Goal: Task Accomplishment & Management: Manage account settings

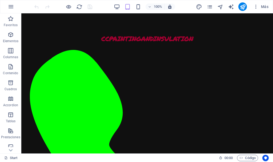
scroll to position [829, 0]
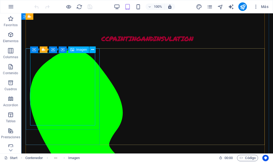
click at [81, 50] on span "Imagen" at bounding box center [81, 49] width 11 height 3
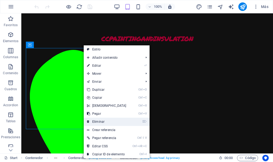
click at [114, 120] on link "⌦ Eliminar" at bounding box center [107, 122] width 46 height 8
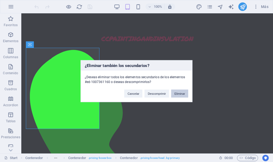
click at [176, 95] on button "Eliminar" at bounding box center [179, 93] width 17 height 8
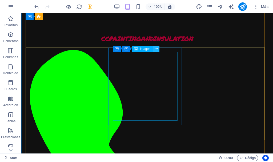
click at [157, 48] on icon at bounding box center [156, 49] width 3 height 6
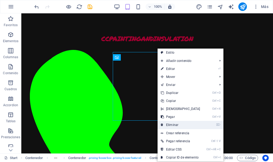
click at [186, 127] on link "⌦ Eliminar" at bounding box center [181, 125] width 46 height 8
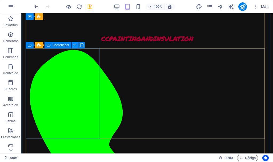
click at [74, 46] on icon at bounding box center [74, 45] width 3 height 6
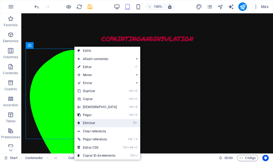
click at [106, 124] on link "⌦ Eliminar" at bounding box center [97, 123] width 46 height 8
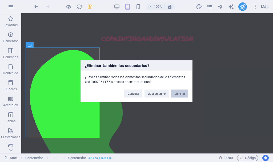
click at [177, 93] on button "Eliminar" at bounding box center [179, 93] width 17 height 8
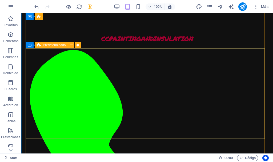
click at [39, 45] on icon at bounding box center [38, 45] width 3 height 6
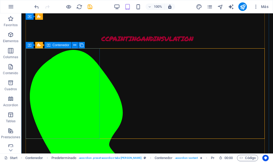
click at [50, 45] on icon at bounding box center [49, 45] width 4 height 6
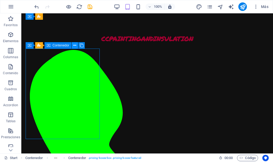
click at [75, 44] on icon at bounding box center [74, 46] width 3 height 6
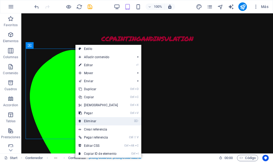
click at [101, 120] on link "⌦ Eliminar" at bounding box center [99, 121] width 46 height 8
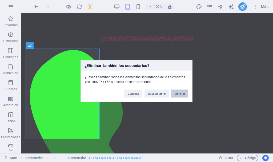
click at [181, 93] on button "Eliminar" at bounding box center [179, 93] width 17 height 8
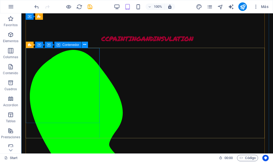
click at [85, 44] on icon at bounding box center [84, 45] width 3 height 6
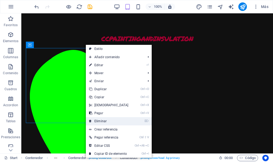
click at [113, 121] on link "⌦ Eliminar" at bounding box center [109, 121] width 46 height 8
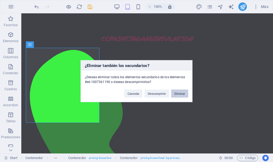
click at [179, 96] on button "Eliminar" at bounding box center [179, 93] width 17 height 8
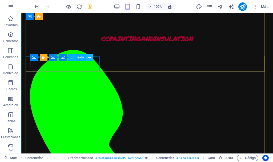
click at [91, 57] on icon at bounding box center [89, 58] width 3 height 6
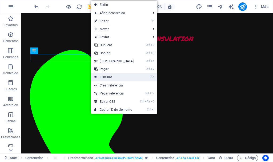
click at [127, 75] on link "⌦ Eliminar" at bounding box center [114, 77] width 46 height 8
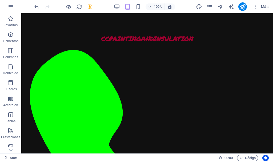
scroll to position [659, 0]
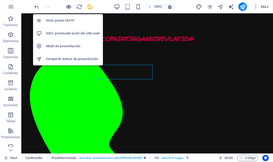
click at [70, 8] on icon "button" at bounding box center [69, 7] width 6 height 6
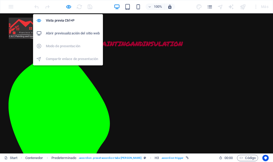
scroll to position [391, 0]
click at [71, 32] on h6 "Abrir previsualización del sitio web" at bounding box center [73, 33] width 54 height 6
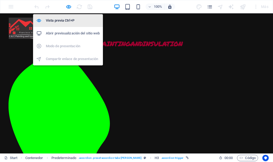
drag, startPoint x: 68, startPoint y: 21, endPoint x: 124, endPoint y: 5, distance: 57.5
click at [68, 21] on h6 "Vista previa Ctrl+P" at bounding box center [73, 20] width 54 height 6
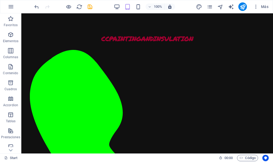
scroll to position [808, 0]
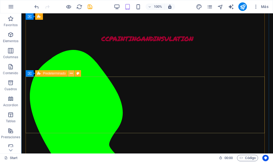
click at [71, 74] on icon at bounding box center [71, 74] width 3 height 6
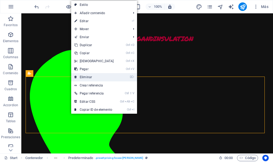
click at [90, 76] on link "⌦ Eliminar" at bounding box center [94, 77] width 46 height 8
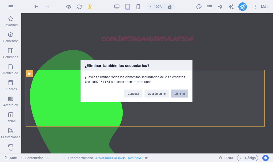
click at [182, 93] on button "Eliminar" at bounding box center [179, 93] width 17 height 8
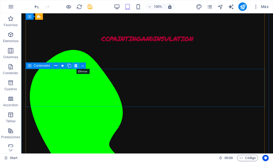
click at [76, 65] on icon at bounding box center [75, 66] width 3 height 6
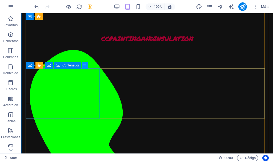
click at [85, 66] on icon at bounding box center [84, 65] width 3 height 6
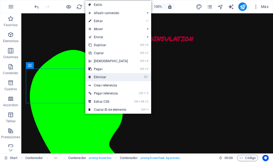
click at [113, 76] on link "⌦ Eliminar" at bounding box center [108, 77] width 46 height 8
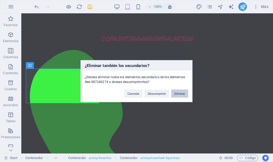
click at [180, 93] on button "Eliminar" at bounding box center [179, 93] width 17 height 8
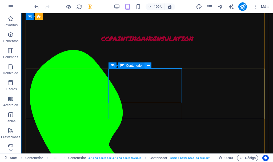
click at [149, 65] on icon at bounding box center [148, 66] width 3 height 6
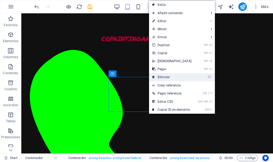
click at [162, 76] on link "⌦ Eliminar" at bounding box center [172, 77] width 46 height 8
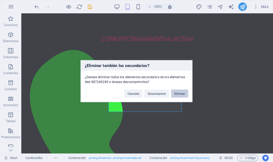
click at [183, 92] on button "Eliminar" at bounding box center [179, 93] width 17 height 8
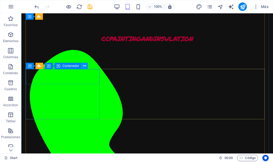
click at [86, 65] on icon at bounding box center [84, 66] width 3 height 6
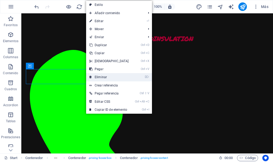
click at [120, 76] on link "⌦ Eliminar" at bounding box center [109, 77] width 46 height 8
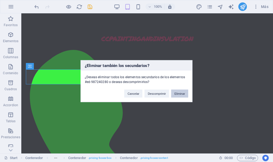
click at [179, 93] on button "Eliminar" at bounding box center [179, 93] width 17 height 8
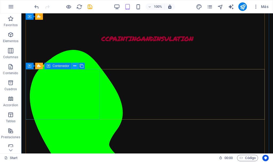
click at [75, 65] on icon at bounding box center [74, 66] width 3 height 6
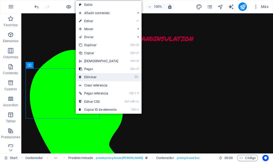
click at [98, 75] on link "⌦ Eliminar" at bounding box center [99, 77] width 46 height 8
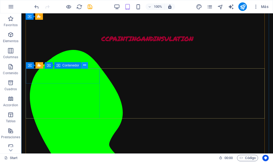
click at [84, 64] on icon at bounding box center [84, 65] width 3 height 6
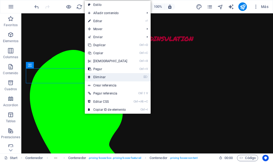
click at [105, 77] on link "⌦ Eliminar" at bounding box center [108, 77] width 46 height 8
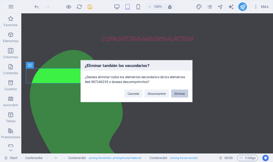
click at [177, 93] on button "Eliminar" at bounding box center [179, 93] width 17 height 8
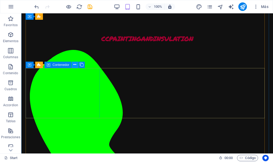
click at [74, 64] on icon at bounding box center [74, 65] width 3 height 6
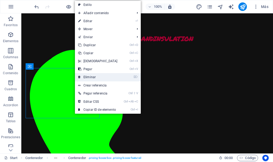
click at [100, 76] on link "⌦ Eliminar" at bounding box center [98, 77] width 46 height 8
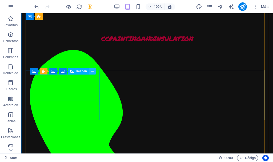
click at [93, 71] on icon at bounding box center [92, 72] width 3 height 6
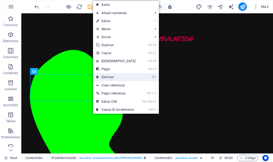
click at [108, 77] on link "⌦ Eliminar" at bounding box center [116, 77] width 46 height 8
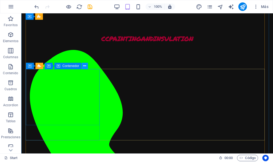
click at [85, 66] on icon at bounding box center [84, 66] width 3 height 6
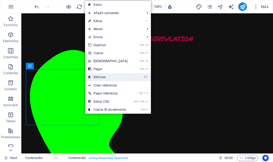
click at [99, 76] on link "⌦ Eliminar" at bounding box center [108, 77] width 46 height 8
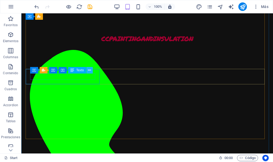
click at [89, 69] on icon at bounding box center [89, 71] width 3 height 6
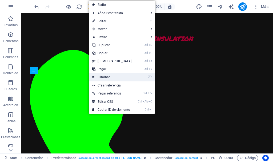
click at [100, 77] on link "⌦ Eliminar" at bounding box center [112, 77] width 46 height 8
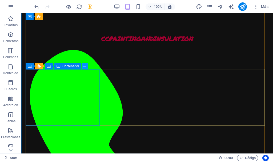
click at [84, 66] on icon at bounding box center [84, 67] width 3 height 6
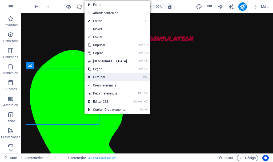
click at [98, 77] on link "⌦ Eliminar" at bounding box center [108, 77] width 46 height 8
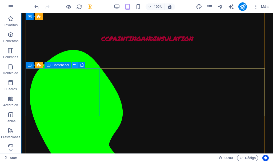
click at [76, 65] on icon at bounding box center [74, 65] width 3 height 6
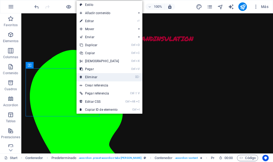
click at [92, 74] on link "⌦ Eliminar" at bounding box center [100, 77] width 46 height 8
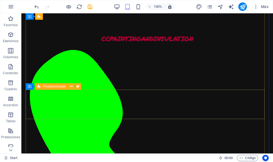
scroll to position [794, 0]
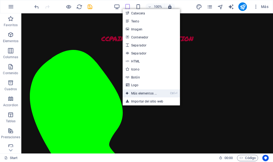
click at [149, 92] on link "Ctrl ⏎ Más elementos ..." at bounding box center [141, 93] width 37 height 8
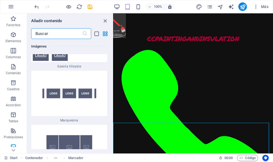
scroll to position [5737, 0]
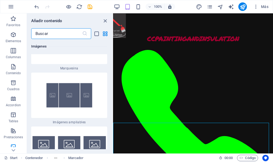
drag, startPoint x: 112, startPoint y: 41, endPoint x: 3, endPoint y: 86, distance: 117.9
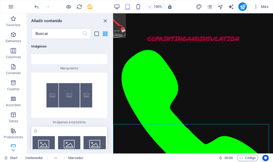
click at [70, 136] on img at bounding box center [69, 144] width 73 height 16
click at [113, 79] on div "Contenedor H2 Contenedor Contenedor Contenedor Imagen Contenedor Contenedor Pre…" at bounding box center [193, 83] width 160 height 140
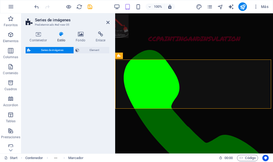
scroll to position [1001, 0]
select select "rem"
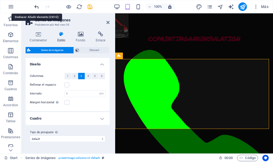
click at [36, 6] on icon "undo" at bounding box center [37, 7] width 6 height 6
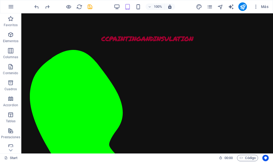
scroll to position [783, 0]
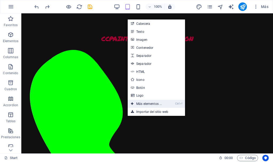
scroll to position [783, 0]
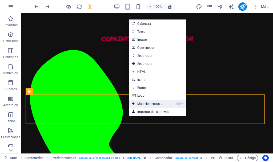
click at [144, 103] on link "Ctrl ⏎ Más elementos ..." at bounding box center [147, 104] width 37 height 8
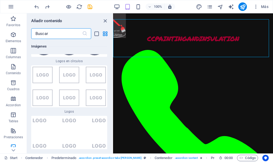
scroll to position [5998, 0]
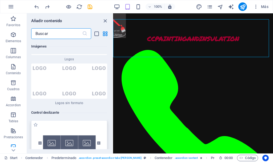
click at [69, 122] on img at bounding box center [69, 143] width 73 height 43
click at [113, 90] on div "Arrastra aquí para reemplazar el contenido existente. Si quieres crear un eleme…" at bounding box center [193, 83] width 160 height 140
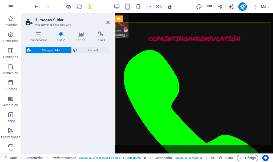
select select "rem"
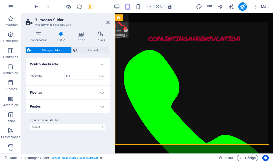
scroll to position [1039, 0]
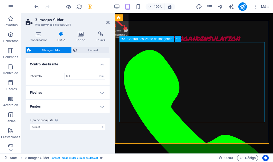
select select "px"
select select "ms"
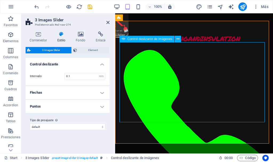
select select "s"
select select "progressive"
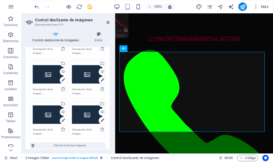
scroll to position [114, 0]
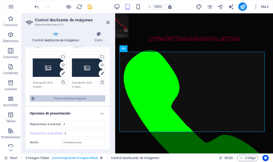
click at [77, 98] on span "Eliminar todas las imágenes" at bounding box center [70, 98] width 68 height 6
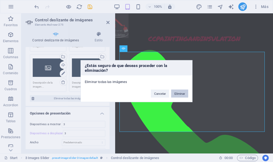
click at [181, 93] on button "Eliminar" at bounding box center [179, 93] width 17 height 8
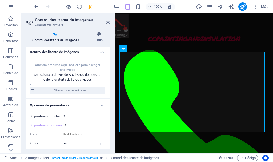
scroll to position [0, 0]
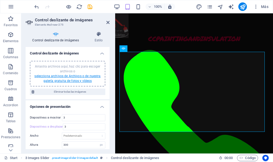
click at [65, 80] on link "selecciona archivos de Archivos o de nuestra galería gratuita de fotos y vídeos" at bounding box center [67, 78] width 66 height 9
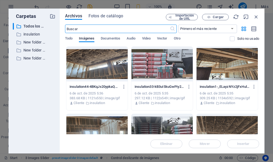
scroll to position [1291, 0]
click at [31, 26] on p "Todos los archivos" at bounding box center [34, 26] width 22 height 6
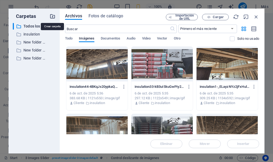
click at [53, 15] on icon "button" at bounding box center [53, 16] width 6 height 6
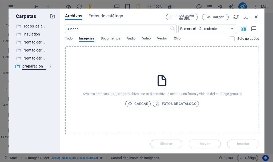
type input "preparacion"
click at [44, 80] on div "​ Todos los archivos Todos los archivos ​ insulation insulation ​ New folder (1…" at bounding box center [34, 86] width 43 height 126
click at [37, 66] on p "preparacion" at bounding box center [34, 66] width 22 height 6
click at [216, 15] on span "Cargar" at bounding box center [218, 16] width 11 height 3
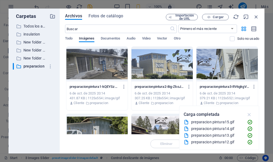
click at [250, 114] on icon "button" at bounding box center [250, 115] width 6 height 6
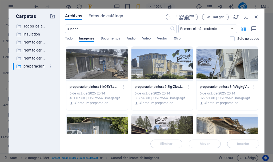
click at [95, 71] on div at bounding box center [96, 64] width 61 height 35
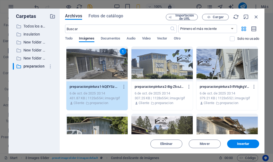
click at [95, 71] on div "1" at bounding box center [96, 64] width 61 height 35
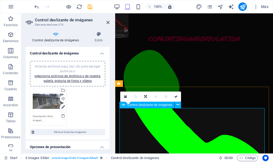
scroll to position [973, 0]
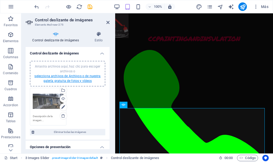
click at [78, 75] on link "selecciona archivos de Archivos o de nuestra galería gratuita de fotos y vídeos" at bounding box center [67, 78] width 66 height 9
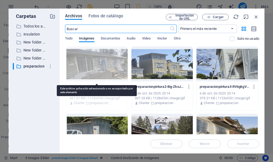
scroll to position [1292, 0]
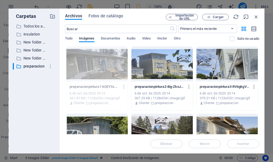
click at [169, 66] on div at bounding box center [162, 64] width 61 height 35
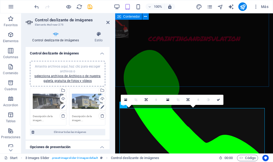
scroll to position [973, 0]
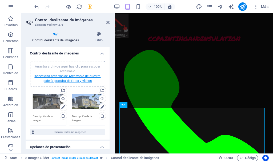
click at [76, 77] on link "selecciona archivos de Archivos o de nuestra galería gratuita de fotos y vídeos" at bounding box center [67, 78] width 66 height 9
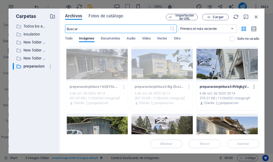
scroll to position [1292, 0]
click at [235, 62] on div at bounding box center [227, 64] width 61 height 35
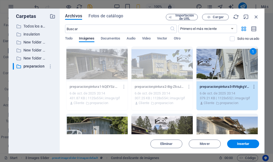
click at [235, 62] on div "1" at bounding box center [227, 64] width 61 height 35
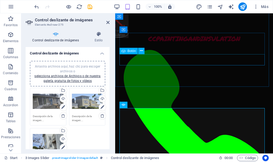
scroll to position [973, 0]
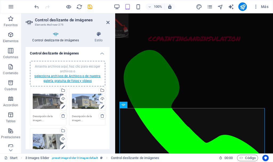
click at [71, 79] on link "selecciona archivos de Archivos o de nuestra galería gratuita de fotos y vídeos" at bounding box center [67, 78] width 66 height 9
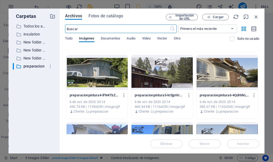
scroll to position [62, 0]
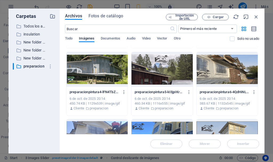
click at [89, 70] on div at bounding box center [96, 69] width 61 height 35
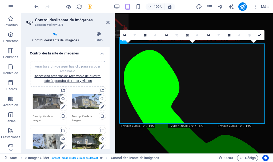
scroll to position [973, 0]
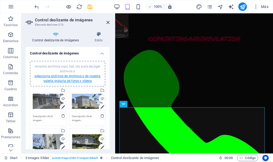
click at [73, 80] on link "selecciona archivos de Archivos o de nuestra galería gratuita de fotos y vídeos" at bounding box center [67, 78] width 66 height 9
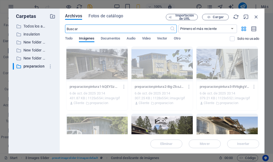
scroll to position [1291, 0]
click at [165, 122] on div at bounding box center [162, 131] width 61 height 35
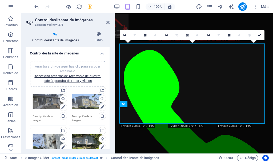
scroll to position [973, 0]
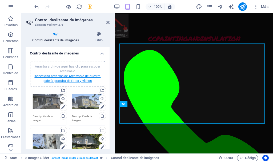
click at [75, 81] on link "selecciona archivos de Archivos o de nuestra galería gratuita de fotos y vídeos" at bounding box center [67, 78] width 66 height 9
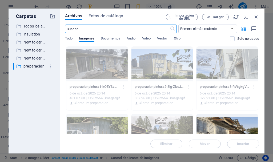
scroll to position [1291, 0]
click at [241, 124] on div at bounding box center [227, 131] width 61 height 35
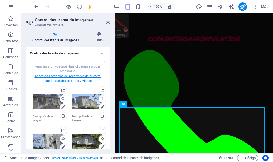
drag, startPoint x: 85, startPoint y: 77, endPoint x: 23, endPoint y: 62, distance: 64.3
click at [85, 77] on link "selecciona archivos de Archivos o de nuestra galería gratuita de fotos y vídeos" at bounding box center [67, 78] width 66 height 9
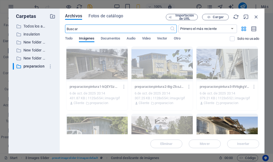
scroll to position [81, 0]
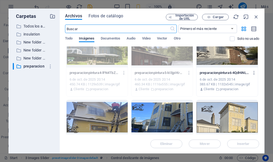
click at [229, 68] on div "preparacionpintura6-4QdHiNLsEowbfj5ccwbwFg.gif preparacionpintura6-4QdHiNLsEowb…" at bounding box center [227, 81] width 61 height 27
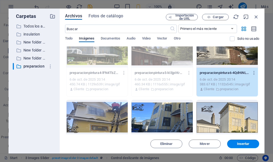
click at [229, 68] on div "preparacionpintura6-4QdHiNLsEowbfj5ccwbwFg.gif preparacionpintura6-4QdHiNLsEowb…" at bounding box center [227, 81] width 61 height 27
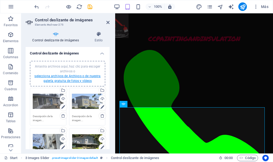
click at [74, 78] on link "selecciona archivos de Archivos o de nuestra galería gratuita de fotos y vídeos" at bounding box center [67, 78] width 66 height 9
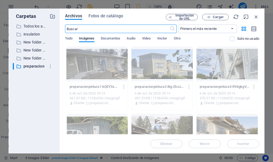
scroll to position [1291, 0]
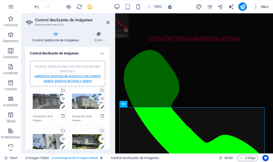
click at [77, 77] on link "selecciona archivos de Archivos o de nuestra galería gratuita de fotos y vídeos" at bounding box center [67, 78] width 66 height 9
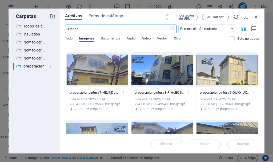
scroll to position [113, 0]
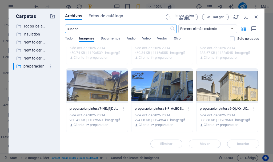
click at [82, 98] on div at bounding box center [96, 86] width 61 height 35
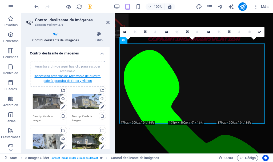
click at [85, 75] on link "selecciona archivos de Archivos o de nuestra galería gratuita de fotos y vídeos" at bounding box center [67, 78] width 66 height 9
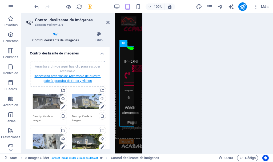
scroll to position [1291, 0]
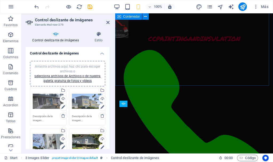
scroll to position [973, 0]
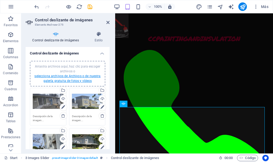
click at [74, 76] on link "selecciona archivos de Archivos o de nuestra galería gratuita de fotos y vídeos" at bounding box center [67, 78] width 66 height 9
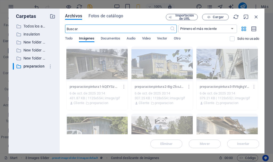
scroll to position [1291, 0]
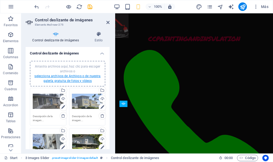
scroll to position [973, 0]
click at [76, 74] on link "selecciona archivos de Archivos o de nuestra galería gratuita de fotos y vídeos" at bounding box center [67, 78] width 66 height 9
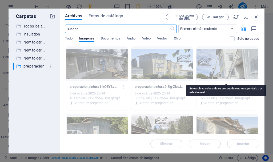
scroll to position [1291, 0]
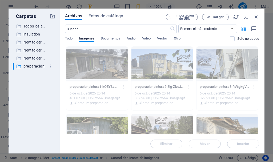
drag, startPoint x: 259, startPoint y: 57, endPoint x: 261, endPoint y: 84, distance: 26.7
click at [261, 84] on div "Archivos Fotos de catálogo Importación de URL Cargar ​ Primero el más reciente …" at bounding box center [162, 81] width 205 height 145
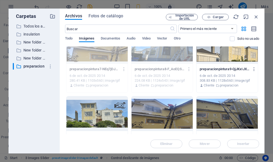
scroll to position [153, 0]
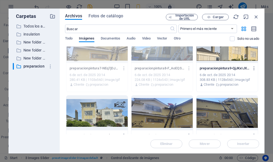
click at [228, 53] on div at bounding box center [227, 45] width 61 height 35
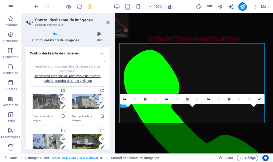
drag, startPoint x: 109, startPoint y: 58, endPoint x: 44, endPoint y: 48, distance: 66.2
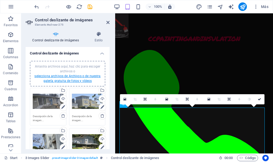
click at [68, 77] on link "selecciona archivos de Archivos o de nuestra galería gratuita de fotos y vídeos" at bounding box center [67, 78] width 66 height 9
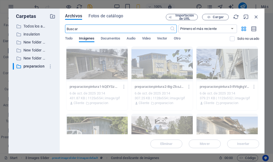
scroll to position [205, 0]
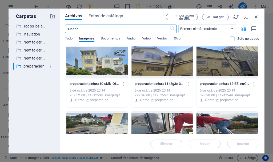
click at [89, 66] on div at bounding box center [96, 61] width 61 height 35
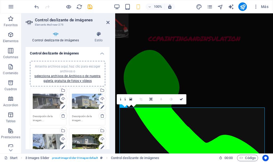
scroll to position [973, 0]
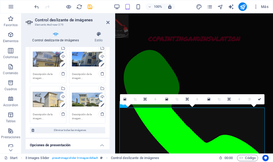
scroll to position [124, 0]
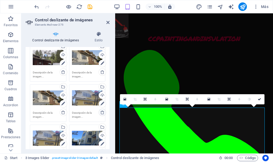
click at [100, 112] on icon at bounding box center [102, 112] width 4 height 4
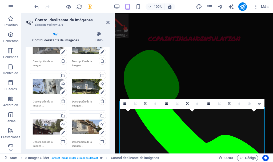
scroll to position [0, 0]
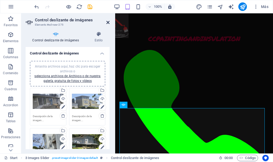
click at [108, 22] on icon at bounding box center [107, 22] width 3 height 4
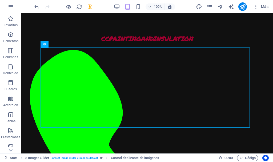
scroll to position [984, 0]
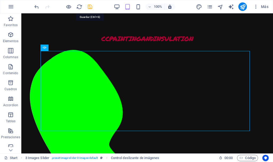
click at [89, 7] on icon "save" at bounding box center [90, 7] width 6 height 6
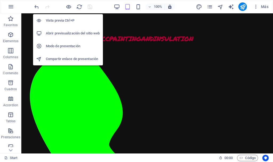
click at [68, 31] on h6 "Abrir previsualización del sitio web" at bounding box center [73, 33] width 54 height 6
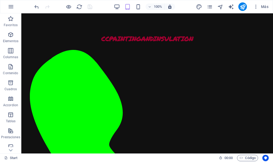
scroll to position [963, 0]
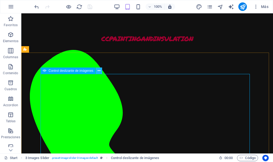
click at [97, 69] on button at bounding box center [99, 71] width 6 height 6
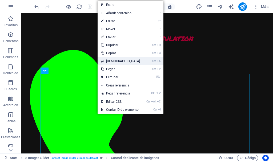
click at [109, 61] on link "Ctrl X Cortar" at bounding box center [121, 61] width 46 height 8
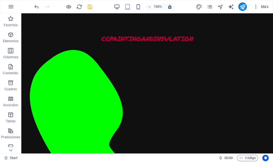
scroll to position [782, 0]
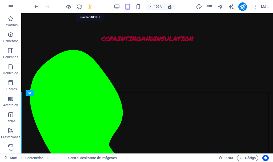
click at [90, 7] on icon "save" at bounding box center [90, 7] width 6 height 6
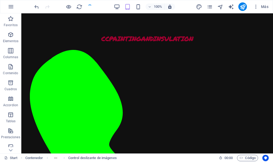
checkbox input "false"
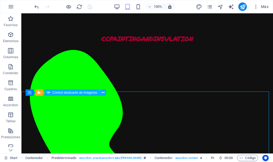
select select "px"
select select "ms"
select select "s"
select select "progressive"
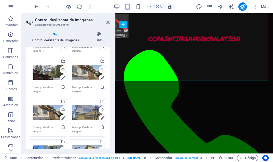
scroll to position [107, 0]
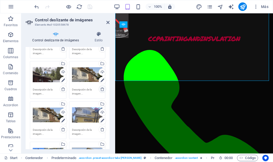
click at [101, 88] on icon at bounding box center [102, 89] width 4 height 4
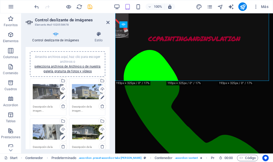
scroll to position [6, 0]
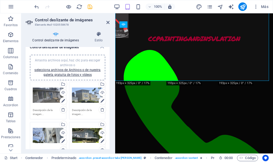
click at [74, 72] on div "Arrastra archivos aquí, haz clic para escoger archivos o selecciona archivos de…" at bounding box center [67, 67] width 69 height 19
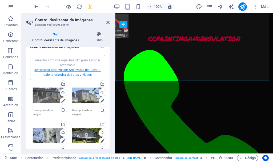
click at [58, 75] on link "selecciona archivos de Archivos o de nuestra galería gratuita de fotos y vídeos" at bounding box center [67, 72] width 66 height 9
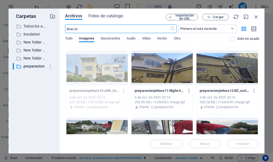
scroll to position [203, 0]
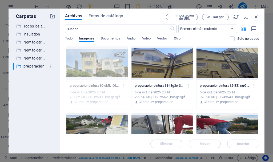
click at [167, 69] on div at bounding box center [162, 63] width 61 height 35
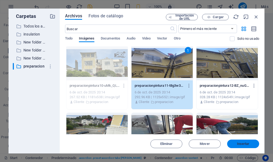
click at [243, 144] on span "Insertar" at bounding box center [243, 143] width 13 height 3
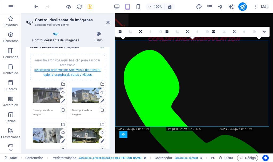
click at [73, 75] on link "selecciona archivos de Archivos o de nuestra galería gratuita de fotos y vídeos" at bounding box center [67, 72] width 66 height 9
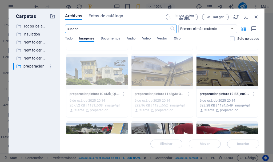
scroll to position [197, 0]
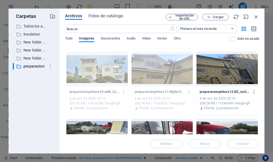
click at [232, 75] on div at bounding box center [227, 69] width 61 height 35
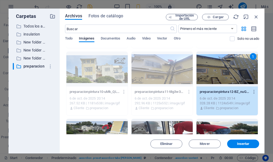
click at [232, 75] on div "1" at bounding box center [227, 69] width 61 height 35
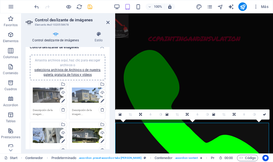
click at [78, 72] on div "Arrastra archivos aquí, haz clic para escoger archivos o selecciona archivos de…" at bounding box center [67, 67] width 69 height 19
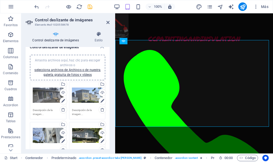
scroll to position [867, 0]
click at [66, 74] on link "selecciona archivos de Archivos o de nuestra galería gratuita de fotos y vídeos" at bounding box center [67, 72] width 66 height 9
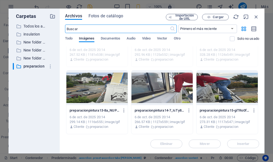
scroll to position [245, 0]
click at [99, 93] on div at bounding box center [96, 87] width 61 height 35
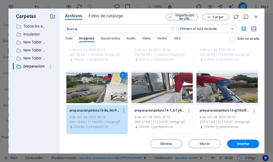
click at [99, 93] on div "1" at bounding box center [96, 87] width 61 height 35
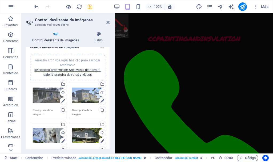
click at [77, 72] on div "Arrastra archivos aquí, haz clic para escoger archivos o selecciona archivos de…" at bounding box center [67, 67] width 69 height 19
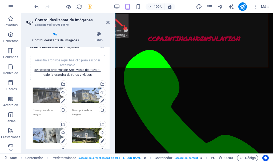
scroll to position [926, 0]
click at [62, 75] on link "selecciona archivos de Archivos o de nuestra galería gratuita de fotos y vídeos" at bounding box center [67, 72] width 66 height 9
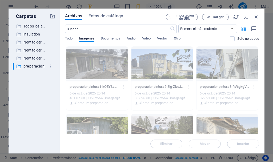
drag, startPoint x: 258, startPoint y: 52, endPoint x: 264, endPoint y: 68, distance: 17.1
click at [264, 68] on div "Archivos Fotos de catálogo Importación de URL Cargar ​ Primero el más reciente …" at bounding box center [162, 81] width 205 height 145
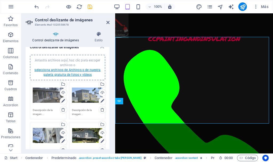
click at [66, 70] on link "selecciona archivos de Archivos o de nuestra galería gratuita de fotos y vídeos" at bounding box center [67, 72] width 66 height 9
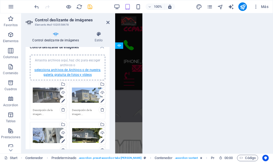
scroll to position [986, 0]
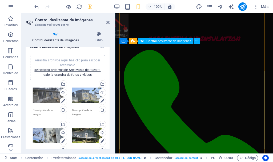
scroll to position [800, 0]
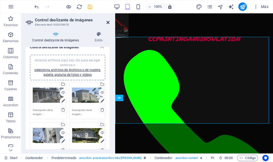
click at [108, 22] on icon at bounding box center [107, 22] width 3 height 4
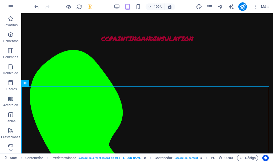
scroll to position [787, 0]
click at [91, 5] on icon "save" at bounding box center [90, 7] width 6 height 6
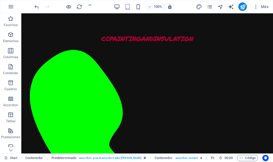
checkbox input "false"
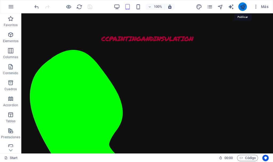
click at [243, 7] on icon "publish" at bounding box center [243, 7] width 6 height 6
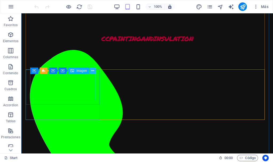
click at [94, 71] on icon at bounding box center [92, 71] width 3 height 6
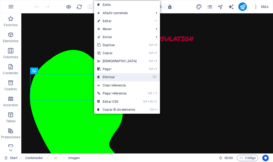
click at [116, 76] on link "⌦ Eliminar" at bounding box center [117, 77] width 46 height 8
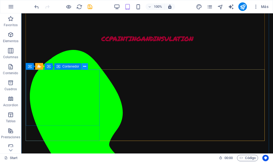
click at [86, 66] on icon at bounding box center [84, 67] width 3 height 6
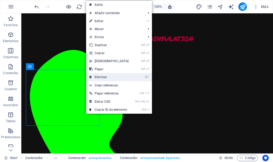
click at [111, 79] on link "⌦ Eliminar" at bounding box center [109, 77] width 46 height 8
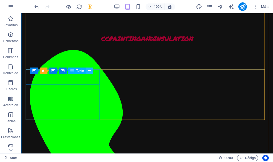
click at [91, 71] on icon at bounding box center [89, 71] width 3 height 6
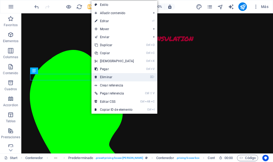
click at [110, 76] on link "⌦ Eliminar" at bounding box center [115, 77] width 46 height 8
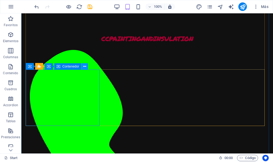
click at [86, 67] on icon at bounding box center [84, 67] width 3 height 6
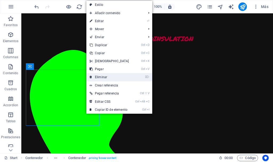
click at [102, 75] on link "⌦ Eliminar" at bounding box center [109, 77] width 46 height 8
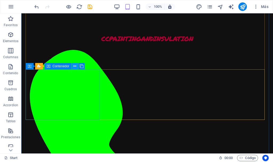
click at [74, 66] on icon at bounding box center [74, 67] width 3 height 6
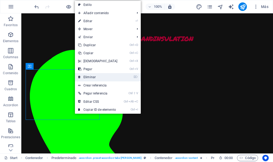
click at [94, 77] on link "⌦ Eliminar" at bounding box center [98, 77] width 46 height 8
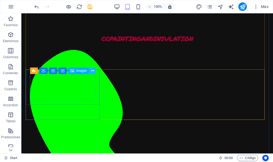
click at [93, 72] on icon at bounding box center [92, 71] width 3 height 6
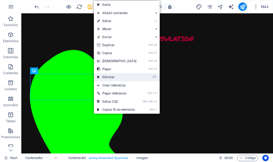
click at [109, 76] on link "⌦ Eliminar" at bounding box center [117, 77] width 46 height 8
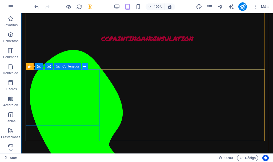
click at [85, 66] on icon at bounding box center [84, 67] width 3 height 6
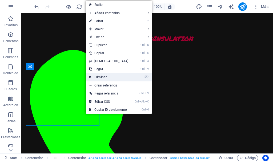
click at [99, 76] on link "⌦ Eliminar" at bounding box center [109, 77] width 46 height 8
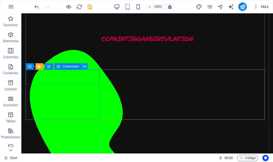
click at [85, 67] on icon at bounding box center [84, 67] width 3 height 6
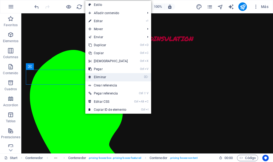
click at [94, 76] on link "⌦ Eliminar" at bounding box center [108, 77] width 46 height 8
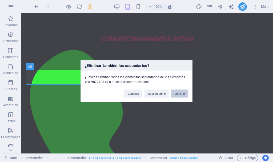
click at [179, 94] on button "Eliminar" at bounding box center [179, 93] width 17 height 8
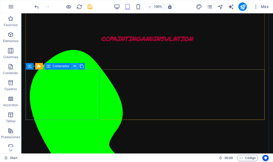
click at [75, 67] on icon at bounding box center [74, 67] width 3 height 6
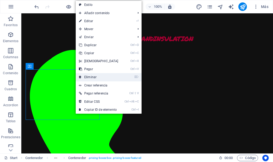
click at [88, 77] on link "⌦ Eliminar" at bounding box center [99, 77] width 46 height 8
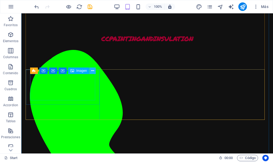
click at [93, 71] on icon at bounding box center [92, 71] width 3 height 6
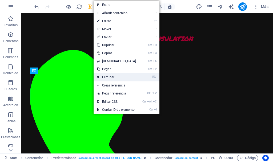
click at [115, 76] on link "⌦ Eliminar" at bounding box center [117, 77] width 46 height 8
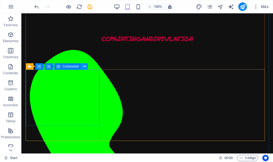
click at [86, 68] on icon at bounding box center [84, 67] width 3 height 6
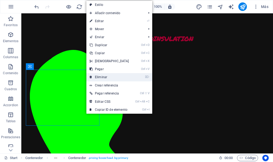
click at [105, 78] on link "⌦ Eliminar" at bounding box center [109, 77] width 46 height 8
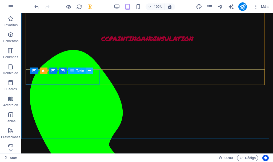
click at [90, 71] on icon at bounding box center [89, 71] width 3 height 6
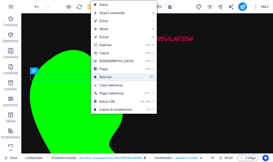
click at [101, 77] on link "⌦ Eliminar" at bounding box center [114, 77] width 46 height 8
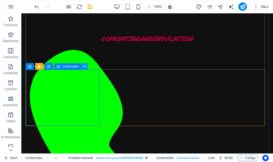
click at [85, 67] on icon at bounding box center [84, 67] width 3 height 6
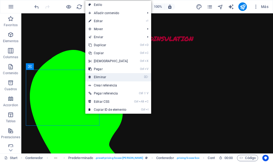
click at [109, 76] on link "⌦ Eliminar" at bounding box center [108, 77] width 46 height 8
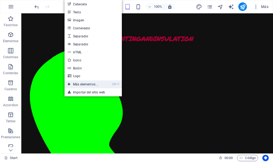
click at [77, 82] on link "Ctrl ⏎ Más elementos ..." at bounding box center [83, 84] width 37 height 8
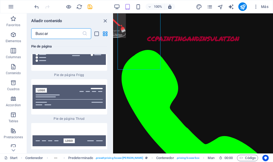
scroll to position [7797, 0]
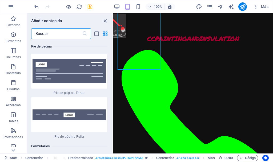
drag, startPoint x: 112, startPoint y: 42, endPoint x: 5, endPoint y: 107, distance: 125.1
click at [105, 20] on icon "close panel" at bounding box center [105, 21] width 6 height 6
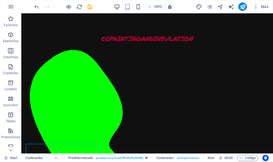
scroll to position [825, 0]
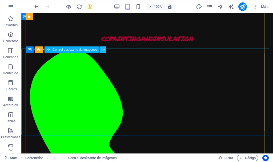
click at [102, 49] on icon at bounding box center [103, 50] width 3 height 6
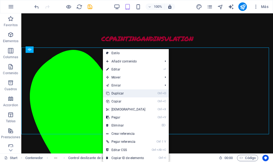
click at [130, 92] on link "Ctrl D Duplicar" at bounding box center [126, 93] width 46 height 8
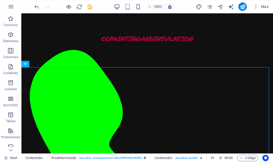
scroll to position [892, 0]
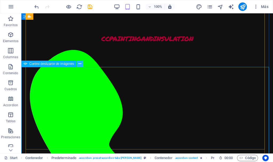
click at [81, 64] on icon at bounding box center [79, 64] width 3 height 6
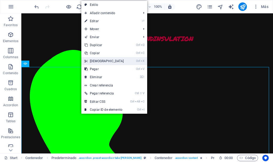
click at [102, 60] on link "Ctrl X Cortar" at bounding box center [104, 61] width 46 height 8
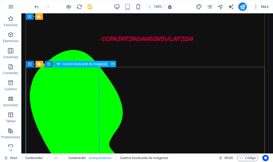
click at [86, 77] on div "H2 Contenedor Contenedor Contenedor Contenedor Imagen Contenedor Predeterminado…" at bounding box center [147, 83] width 252 height 140
select select "px"
select select "ms"
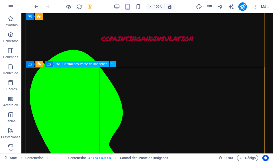
select select "s"
select select "progressive"
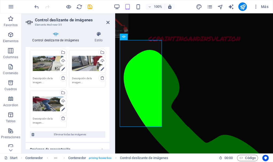
scroll to position [285, 0]
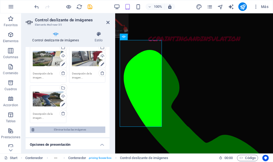
click at [66, 130] on span "Eliminar todas las imágenes" at bounding box center [70, 130] width 68 height 6
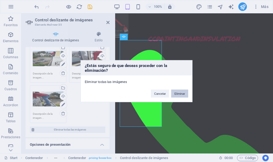
click at [184, 93] on button "Eliminar" at bounding box center [179, 93] width 17 height 8
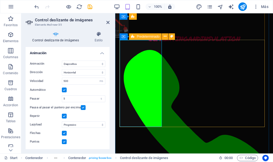
scroll to position [168, 0]
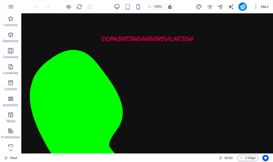
scroll to position [874, 0]
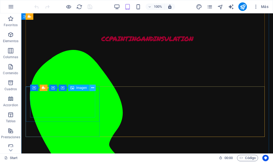
click at [93, 88] on icon at bounding box center [92, 88] width 3 height 6
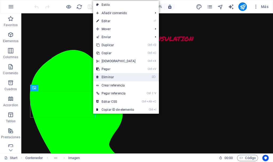
click at [109, 77] on link "⌦ Eliminar" at bounding box center [116, 77] width 46 height 8
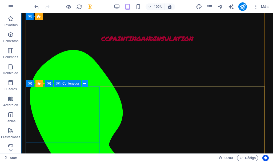
click at [85, 84] on icon at bounding box center [84, 84] width 3 height 6
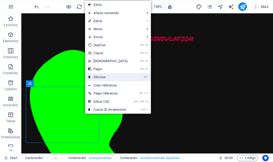
click at [99, 78] on link "⌦ Eliminar" at bounding box center [108, 77] width 46 height 8
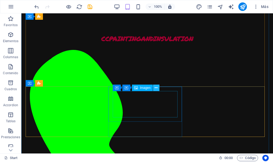
click at [156, 88] on icon at bounding box center [156, 88] width 3 height 6
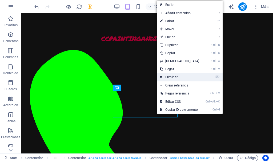
click at [176, 76] on link "⌦ Eliminar" at bounding box center [180, 77] width 46 height 8
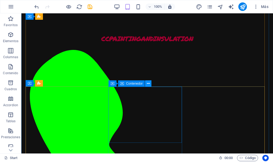
click at [150, 84] on button at bounding box center [148, 83] width 6 height 6
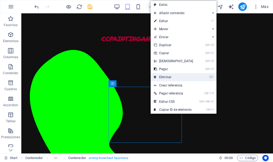
click at [165, 75] on link "⌦ Eliminar" at bounding box center [174, 77] width 46 height 8
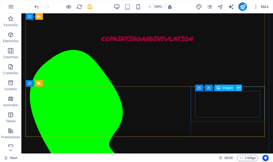
click at [238, 87] on icon at bounding box center [239, 88] width 3 height 6
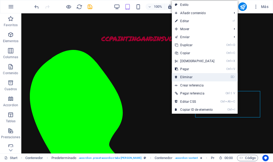
click at [211, 78] on link "⌦ Eliminar" at bounding box center [195, 77] width 46 height 8
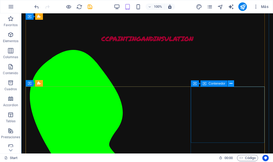
click at [231, 83] on icon at bounding box center [231, 84] width 3 height 6
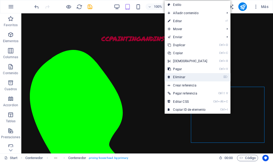
click at [203, 79] on link "⌦ Eliminar" at bounding box center [188, 77] width 46 height 8
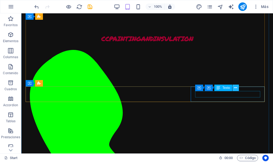
click at [236, 87] on icon at bounding box center [235, 88] width 3 height 6
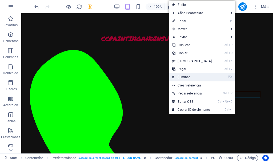
click at [209, 77] on link "⌦ Eliminar" at bounding box center [192, 77] width 46 height 8
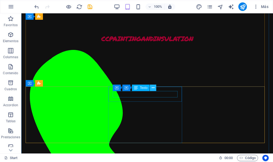
click at [153, 87] on icon at bounding box center [153, 88] width 3 height 6
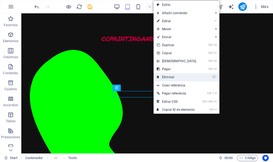
click at [168, 77] on link "⌦ Eliminar" at bounding box center [177, 77] width 46 height 8
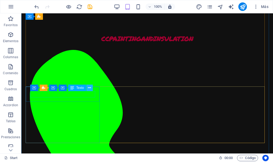
click at [90, 88] on icon at bounding box center [89, 88] width 3 height 6
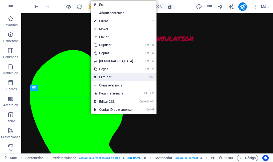
click at [107, 78] on link "⌦ Eliminar" at bounding box center [114, 77] width 46 height 8
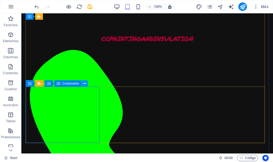
click at [85, 84] on icon at bounding box center [84, 84] width 3 height 6
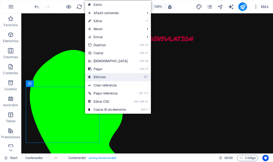
click at [106, 75] on link "⌦ Eliminar" at bounding box center [108, 77] width 46 height 8
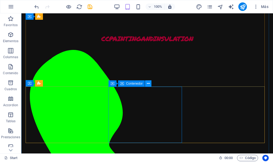
click at [150, 84] on icon at bounding box center [148, 84] width 3 height 6
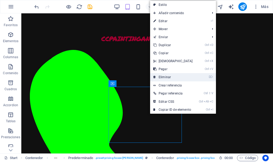
click at [168, 77] on link "⌦ Eliminar" at bounding box center [173, 77] width 46 height 8
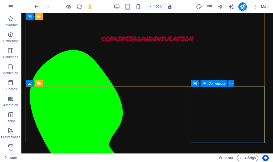
click at [231, 83] on icon at bounding box center [231, 84] width 3 height 6
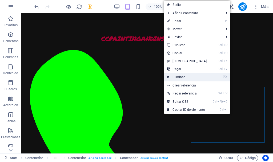
click at [207, 77] on link "⌦ Eliminar" at bounding box center [187, 77] width 46 height 8
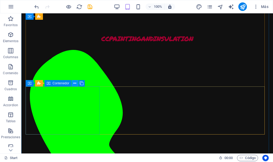
click at [76, 84] on icon at bounding box center [74, 84] width 3 height 6
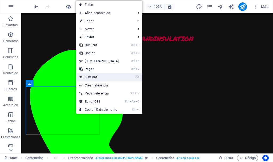
click at [102, 74] on link "⌦ Eliminar" at bounding box center [99, 77] width 46 height 8
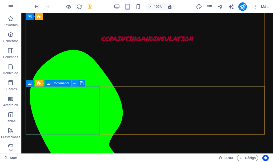
click at [76, 82] on icon at bounding box center [74, 84] width 3 height 6
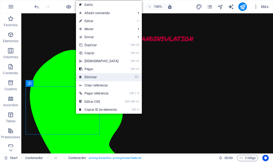
click at [91, 78] on link "⌦ Eliminar" at bounding box center [99, 77] width 46 height 8
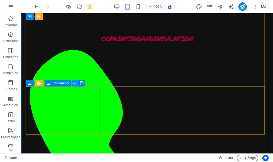
click at [74, 83] on icon at bounding box center [74, 84] width 3 height 6
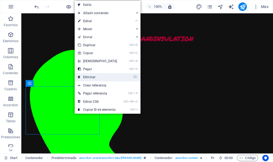
click at [92, 77] on link "⌦ Eliminar" at bounding box center [98, 77] width 46 height 8
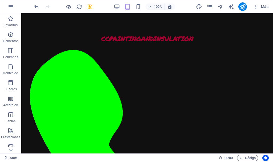
scroll to position [816, 0]
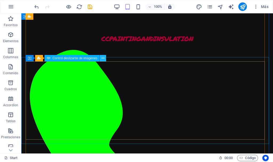
click at [102, 58] on icon at bounding box center [103, 59] width 3 height 6
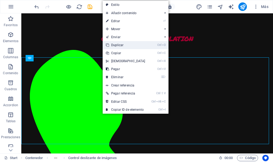
click at [123, 45] on link "Ctrl D Duplicar" at bounding box center [126, 45] width 46 height 8
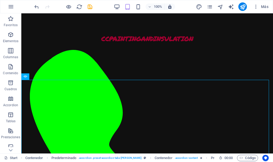
scroll to position [875, 0]
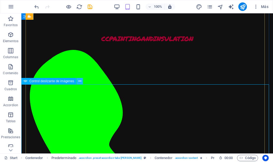
click at [80, 81] on icon at bounding box center [79, 81] width 3 height 6
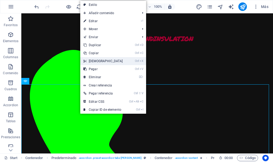
click at [117, 61] on link "Ctrl X Cortar" at bounding box center [103, 61] width 46 height 8
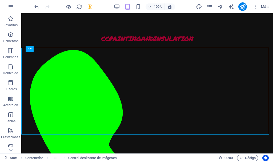
scroll to position [899, 0]
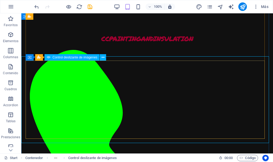
select select "px"
select select "ms"
select select "s"
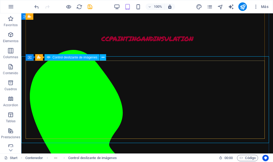
select select "progressive"
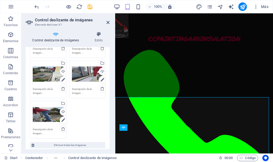
scroll to position [280, 0]
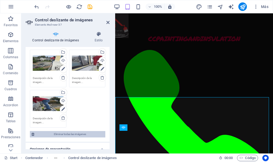
click at [65, 135] on span "Eliminar todas las imágenes" at bounding box center [70, 134] width 68 height 6
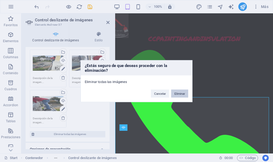
click at [184, 94] on button "Eliminar" at bounding box center [179, 93] width 17 height 8
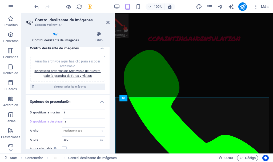
scroll to position [0, 0]
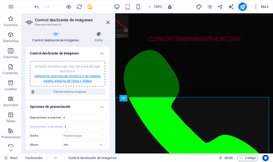
click at [70, 77] on link "selecciona archivos de Archivos o de nuestra galería gratuita de fotos y vídeos" at bounding box center [67, 78] width 66 height 9
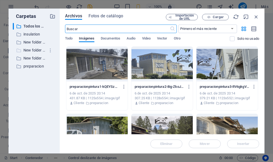
scroll to position [1028, 0]
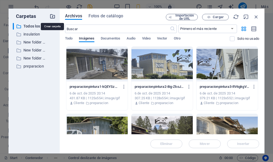
click at [52, 16] on icon "button" at bounding box center [53, 16] width 6 height 6
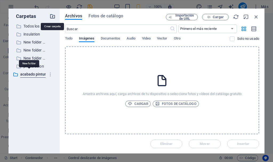
scroll to position [0, 4]
type input "acabado pintura"
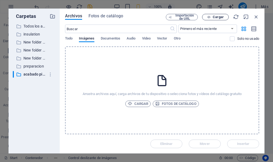
click at [216, 17] on span "Cargar" at bounding box center [218, 16] width 11 height 3
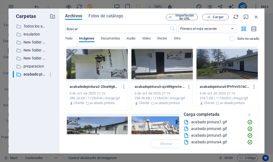
click at [250, 113] on icon "button" at bounding box center [250, 115] width 6 height 6
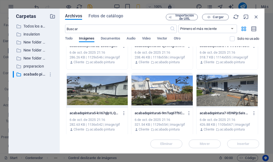
scroll to position [0, 0]
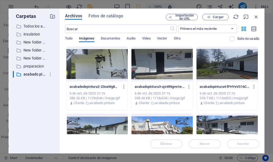
click at [86, 68] on div at bounding box center [96, 64] width 61 height 35
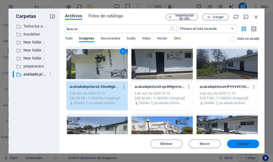
click at [242, 144] on span "Insertar" at bounding box center [243, 143] width 13 height 3
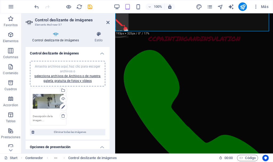
scroll to position [1068, 0]
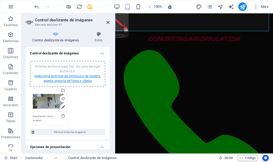
click at [72, 77] on link "selecciona archivos de Archivos o de nuestra galería gratuita de fotos y vídeos" at bounding box center [67, 78] width 66 height 9
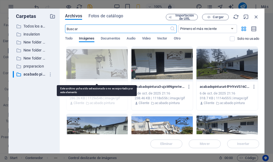
scroll to position [1022, 0]
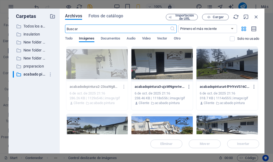
click at [166, 67] on div at bounding box center [162, 64] width 61 height 35
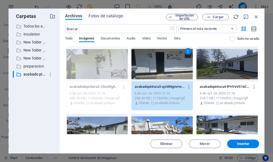
click at [166, 67] on div "1" at bounding box center [162, 64] width 61 height 35
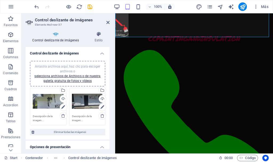
scroll to position [1062, 0]
click at [66, 78] on link "selecciona archivos de Archivos o de nuestra galería gratuita de fotos y vídeos" at bounding box center [67, 78] width 66 height 9
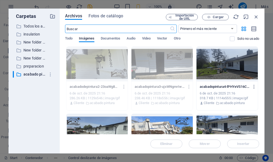
scroll to position [1016, 0]
click at [214, 57] on div at bounding box center [227, 64] width 61 height 35
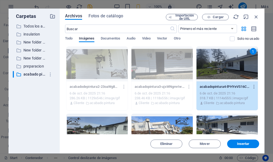
click at [214, 57] on div "1" at bounding box center [227, 64] width 61 height 35
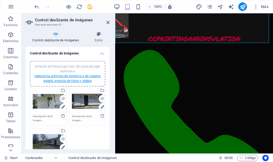
scroll to position [1056, 0]
click at [64, 75] on link "selecciona archivos de Archivos o de nuestra galería gratuita de fotos y vídeos" at bounding box center [67, 78] width 66 height 9
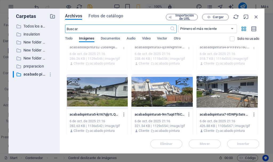
scroll to position [42, 0]
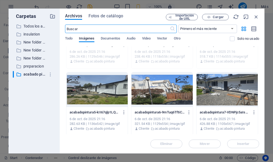
click at [101, 97] on div at bounding box center [96, 89] width 61 height 35
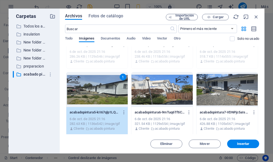
click at [101, 97] on div "1" at bounding box center [96, 89] width 61 height 35
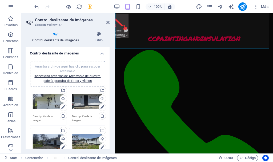
click at [66, 78] on div "Arrastra archivos aquí, haz clic para escoger archivos o selecciona archivos de…" at bounding box center [67, 73] width 69 height 19
click at [72, 75] on link "selecciona archivos de Archivos o de nuestra galería gratuita de fotos y vídeos" at bounding box center [67, 78] width 66 height 9
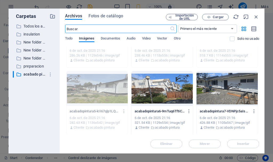
scroll to position [44, 0]
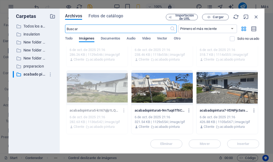
click at [146, 101] on div at bounding box center [162, 87] width 61 height 35
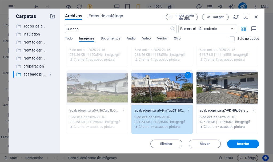
click at [146, 101] on div "1" at bounding box center [162, 87] width 61 height 35
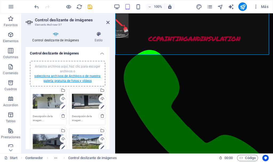
scroll to position [1049, 0]
click at [73, 76] on link "selecciona archivos de Archivos o de nuestra galería gratuita de fotos y vídeos" at bounding box center [67, 78] width 66 height 9
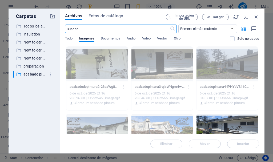
scroll to position [44, 0]
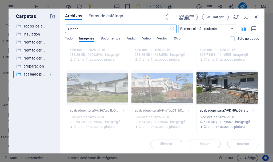
click at [221, 88] on div at bounding box center [227, 87] width 61 height 35
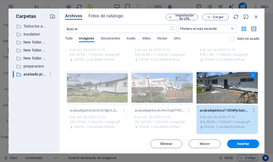
click at [221, 88] on div "1" at bounding box center [227, 87] width 61 height 35
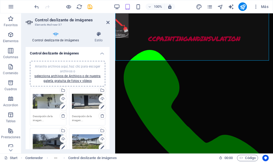
click at [102, 53] on h4 "Control deslizante de imágenes" at bounding box center [68, 52] width 84 height 10
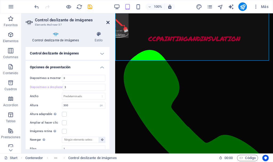
click at [107, 22] on icon at bounding box center [107, 22] width 3 height 4
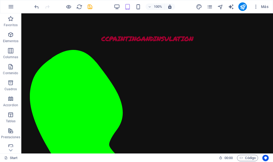
scroll to position [917, 0]
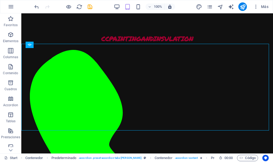
scroll to position [908, 0]
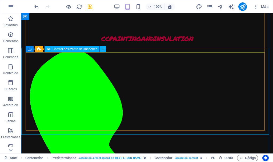
select select "px"
select select "ms"
select select "s"
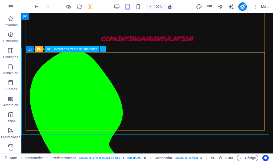
select select "progressive"
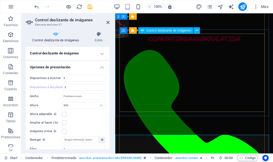
scroll to position [878, 0]
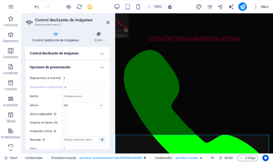
click at [87, 53] on h4 "Control deslizante de imágenes" at bounding box center [68, 53] width 84 height 13
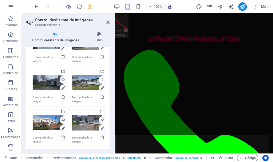
scroll to position [0, 0]
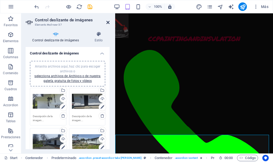
click at [108, 25] on link at bounding box center [107, 22] width 3 height 5
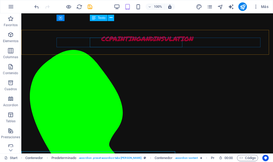
scroll to position [908, 0]
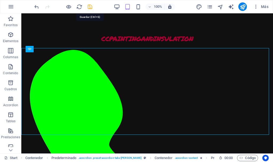
click at [90, 7] on icon "save" at bounding box center [90, 7] width 6 height 6
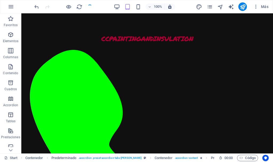
checkbox input "false"
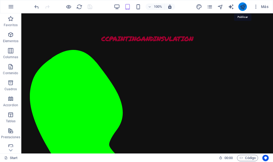
click at [242, 5] on icon "publish" at bounding box center [243, 7] width 6 height 6
drag, startPoint x: 272, startPoint y: 39, endPoint x: 294, endPoint y: 167, distance: 130.6
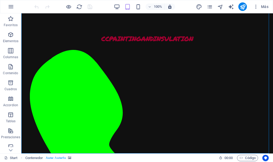
drag, startPoint x: 271, startPoint y: 142, endPoint x: 294, endPoint y: 171, distance: 36.6
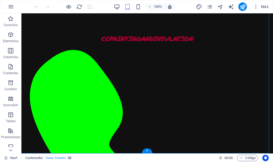
select select "footer"
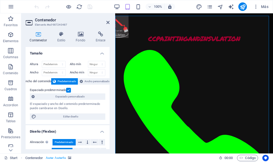
scroll to position [1886, 0]
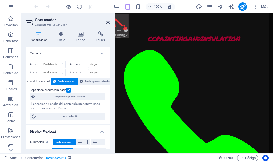
click at [109, 22] on icon at bounding box center [107, 22] width 3 height 4
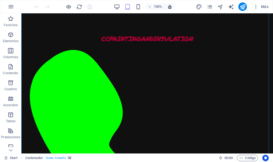
scroll to position [1943, 0]
click at [11, 64] on icon "button" at bounding box center [10, 67] width 6 height 6
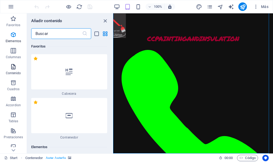
scroll to position [1634, 0]
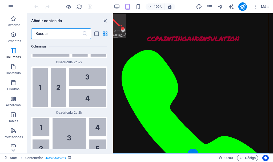
click at [195, 150] on div "+" at bounding box center [193, 151] width 10 height 5
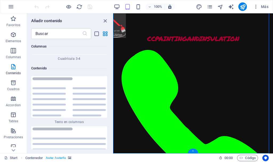
scroll to position [1793, 0]
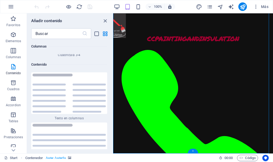
click at [193, 150] on div "+" at bounding box center [193, 151] width 10 height 5
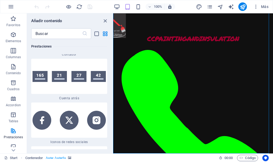
scroll to position [4746, 0]
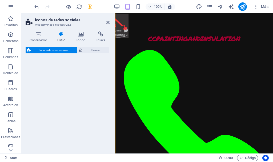
select select "rem"
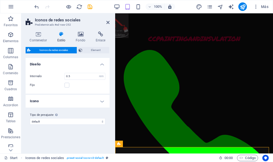
scroll to position [1900, 0]
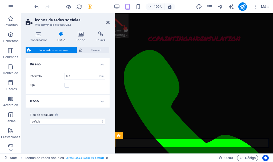
click at [108, 22] on icon at bounding box center [107, 22] width 3 height 4
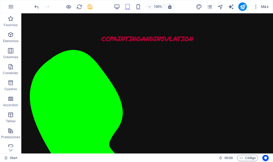
scroll to position [1939, 0]
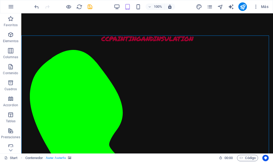
scroll to position [1877, 0]
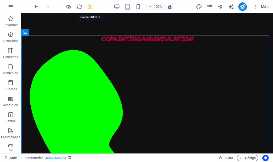
click at [88, 7] on icon "save" at bounding box center [90, 7] width 6 height 6
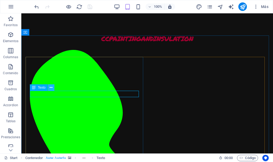
click at [51, 88] on icon at bounding box center [51, 88] width 3 height 6
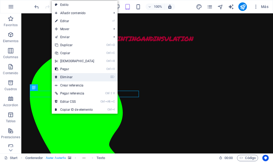
click at [68, 76] on link "⌦ Eliminar" at bounding box center [75, 77] width 46 height 8
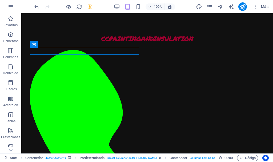
scroll to position [1929, 0]
click at [89, 6] on icon "save" at bounding box center [90, 7] width 6 height 6
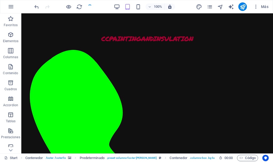
checkbox input "false"
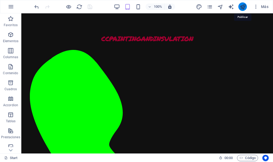
click at [244, 6] on icon "publish" at bounding box center [243, 7] width 6 height 6
drag, startPoint x: 159, startPoint y: 112, endPoint x: 173, endPoint y: 112, distance: 13.9
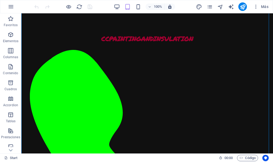
select select "footer"
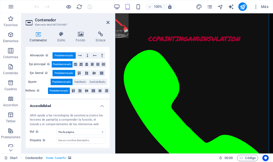
scroll to position [111, 0]
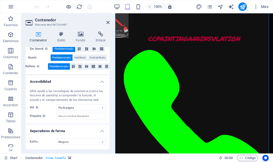
drag, startPoint x: 108, startPoint y: 130, endPoint x: 110, endPoint y: 78, distance: 52.3
click at [110, 78] on div "Contenedor Estilo Fondo Enlace Tamaño Altura Predeterminado px rem % vh vw Alto…" at bounding box center [67, 90] width 93 height 126
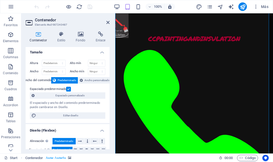
scroll to position [0, 0]
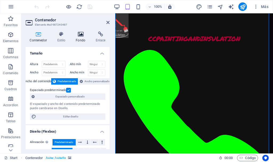
click at [81, 34] on icon at bounding box center [81, 33] width 18 height 5
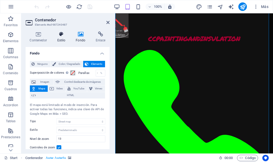
click at [62, 35] on icon at bounding box center [61, 33] width 17 height 5
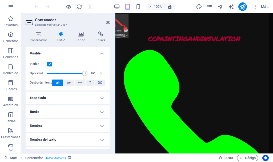
click at [109, 22] on icon at bounding box center [107, 22] width 3 height 4
